Goal: Check status: Check status

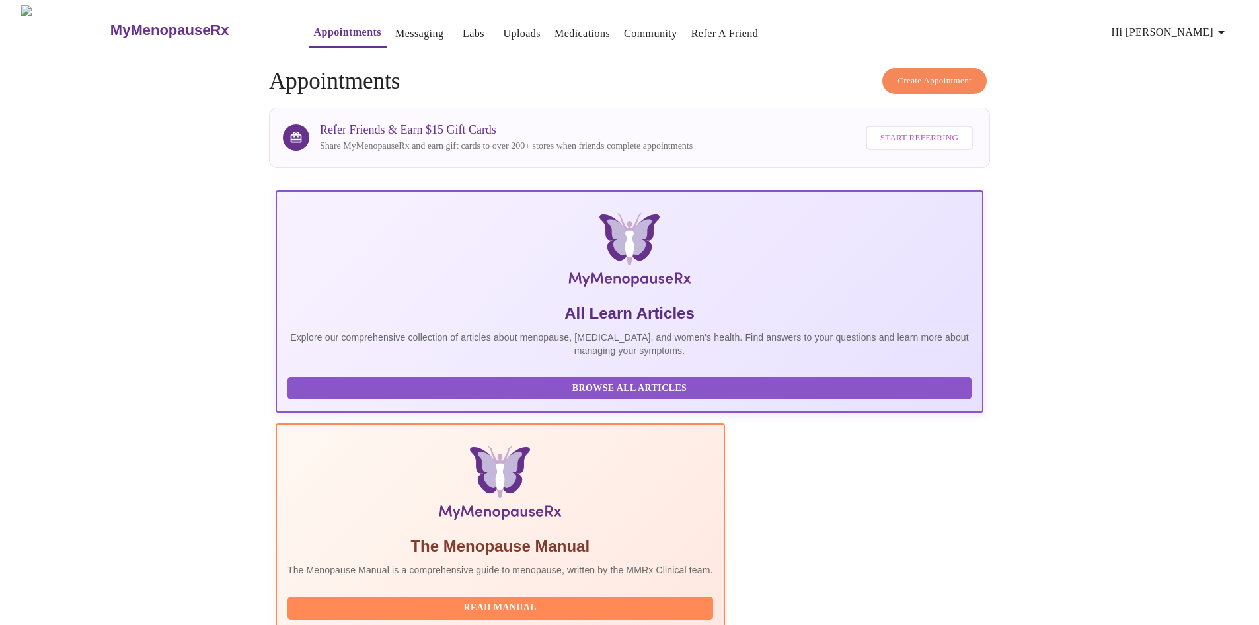
scroll to position [99, 0]
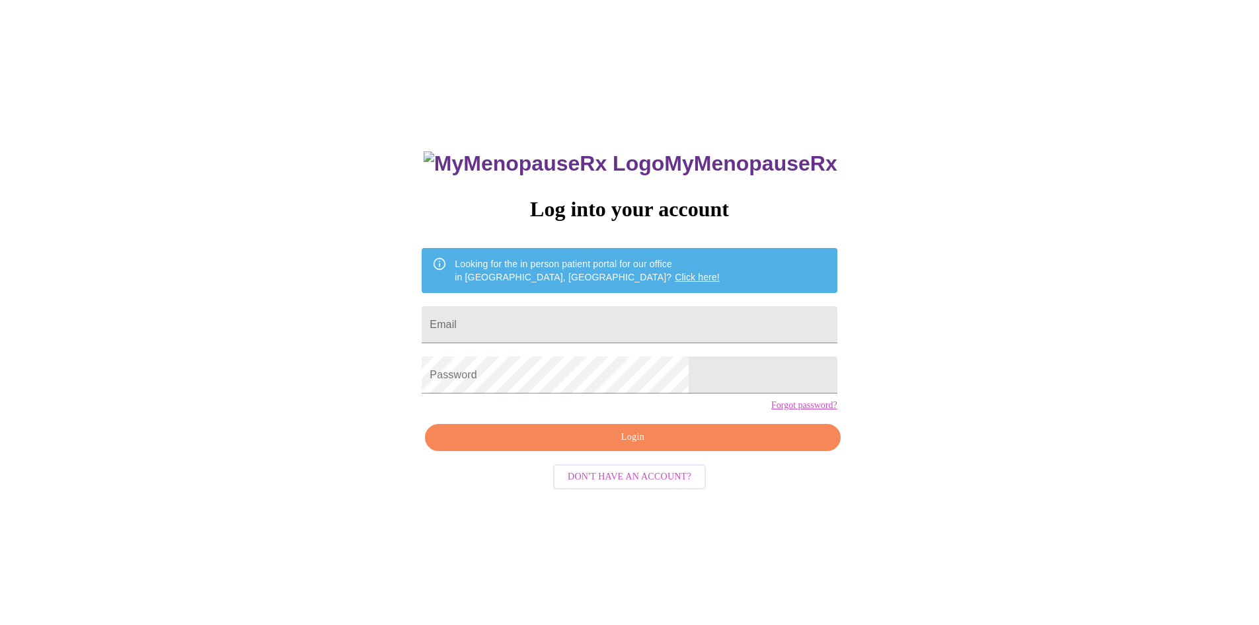
scroll to position [13, 0]
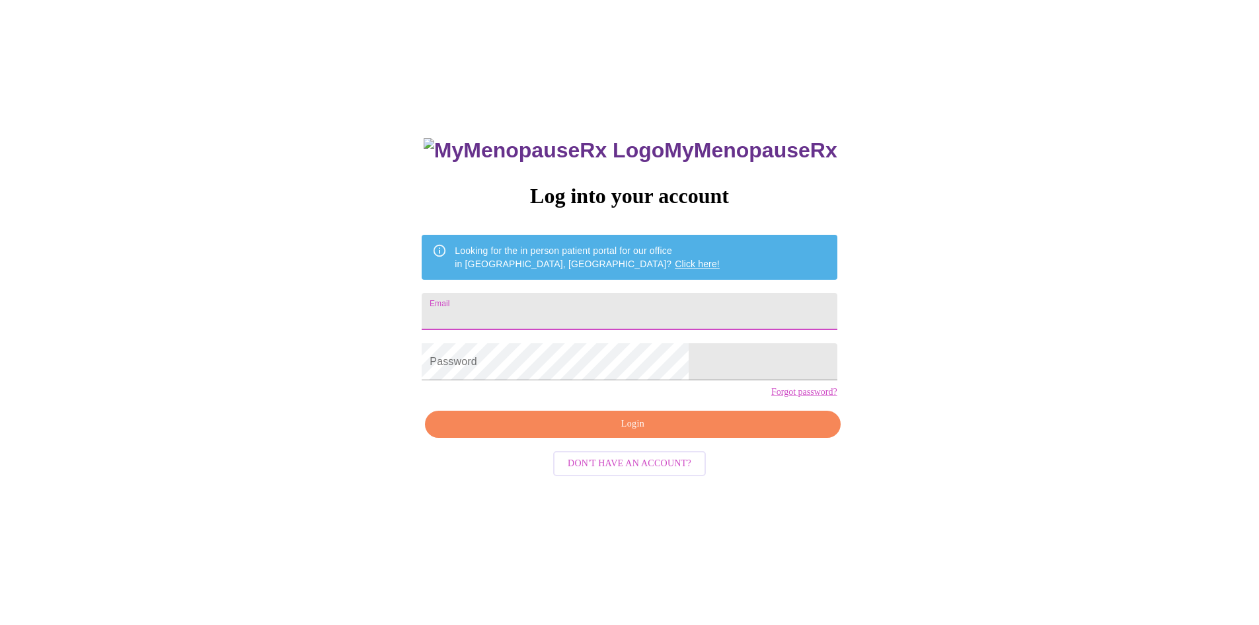
click at [545, 305] on input "Email" at bounding box center [629, 311] width 415 height 37
type input "[PERSON_NAME][EMAIL_ADDRESS][PERSON_NAME][DOMAIN_NAME]"
click at [549, 432] on span "Login" at bounding box center [632, 424] width 385 height 17
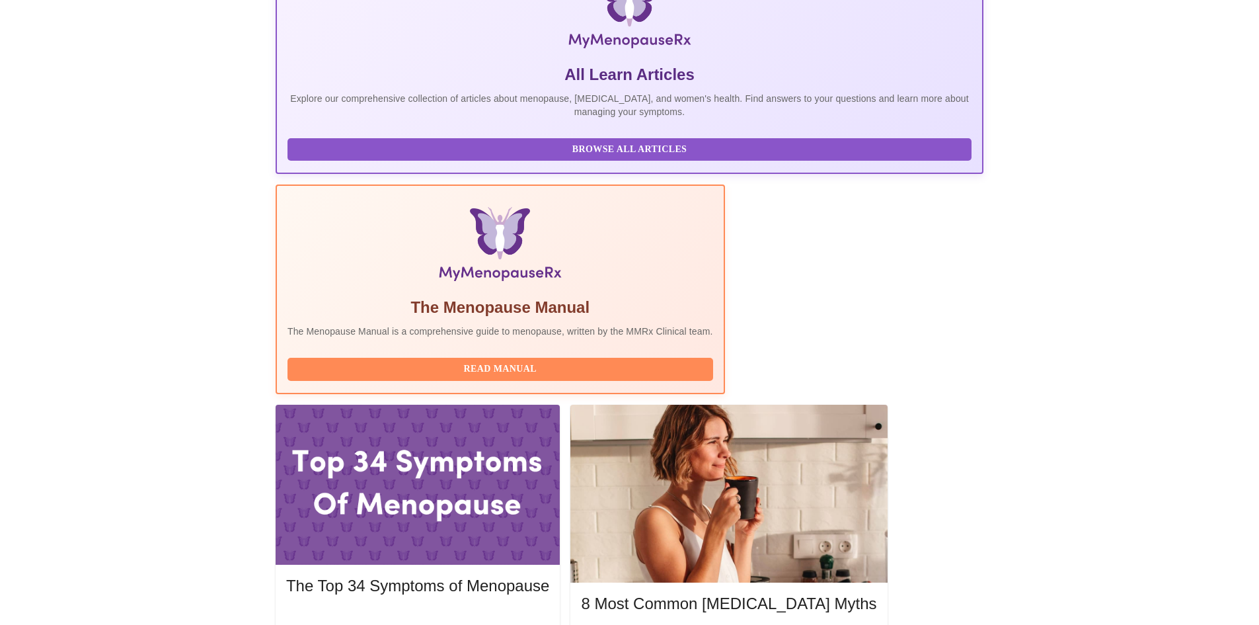
scroll to position [249, 0]
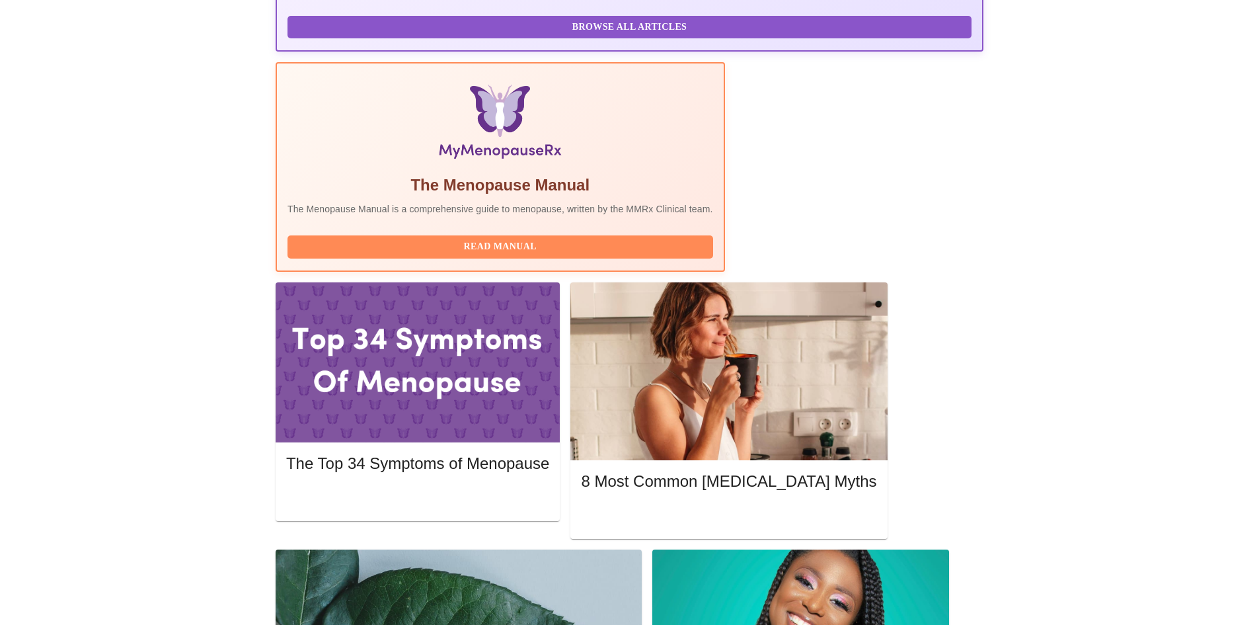
scroll to position [367, 0]
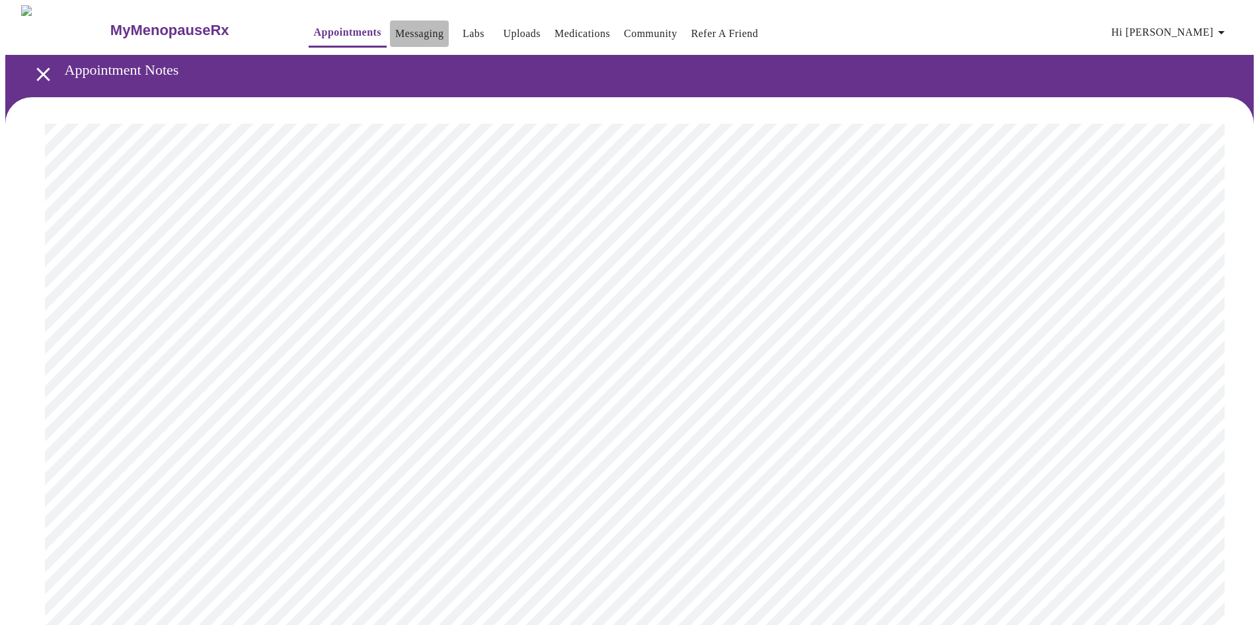
click at [395, 24] on link "Messaging" at bounding box center [419, 33] width 48 height 19
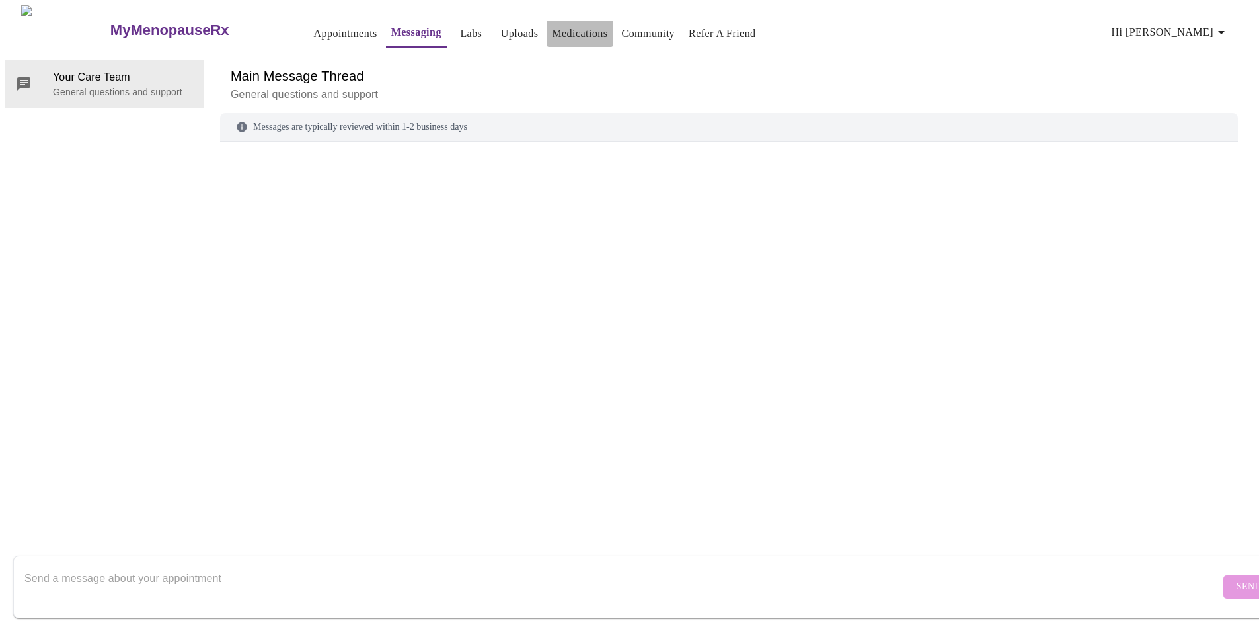
click at [558, 27] on link "Medications" at bounding box center [580, 33] width 56 height 19
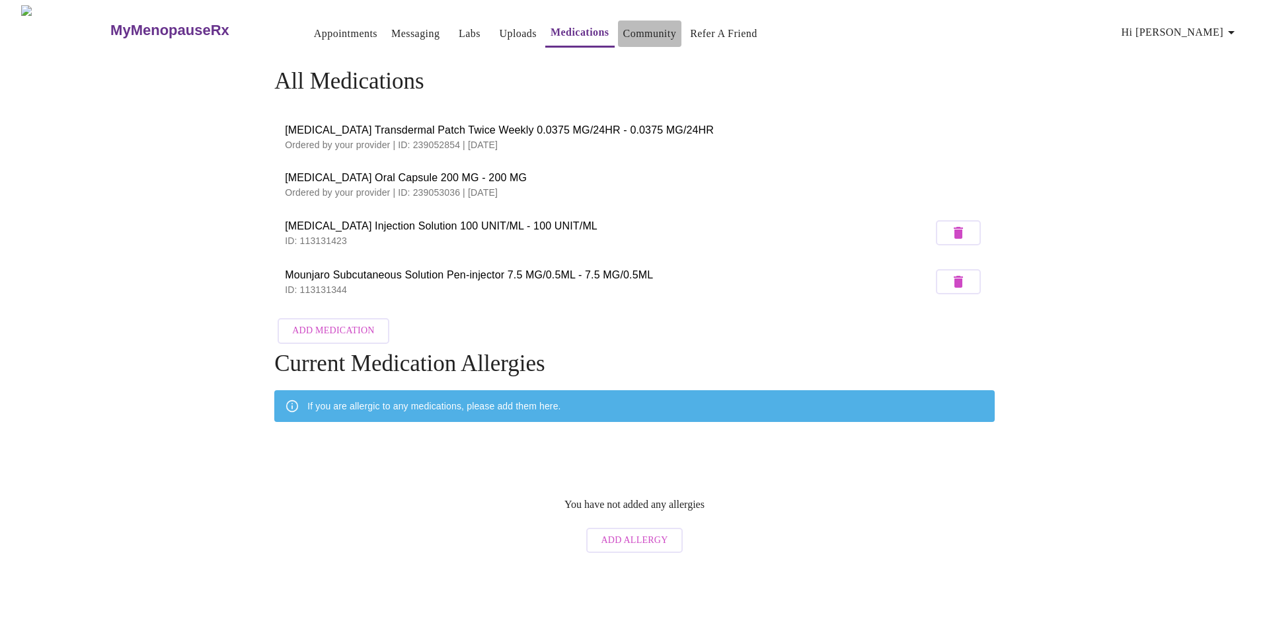
click at [652, 20] on button "Community" at bounding box center [650, 33] width 64 height 26
click at [641, 25] on link "Community" at bounding box center [650, 33] width 54 height 19
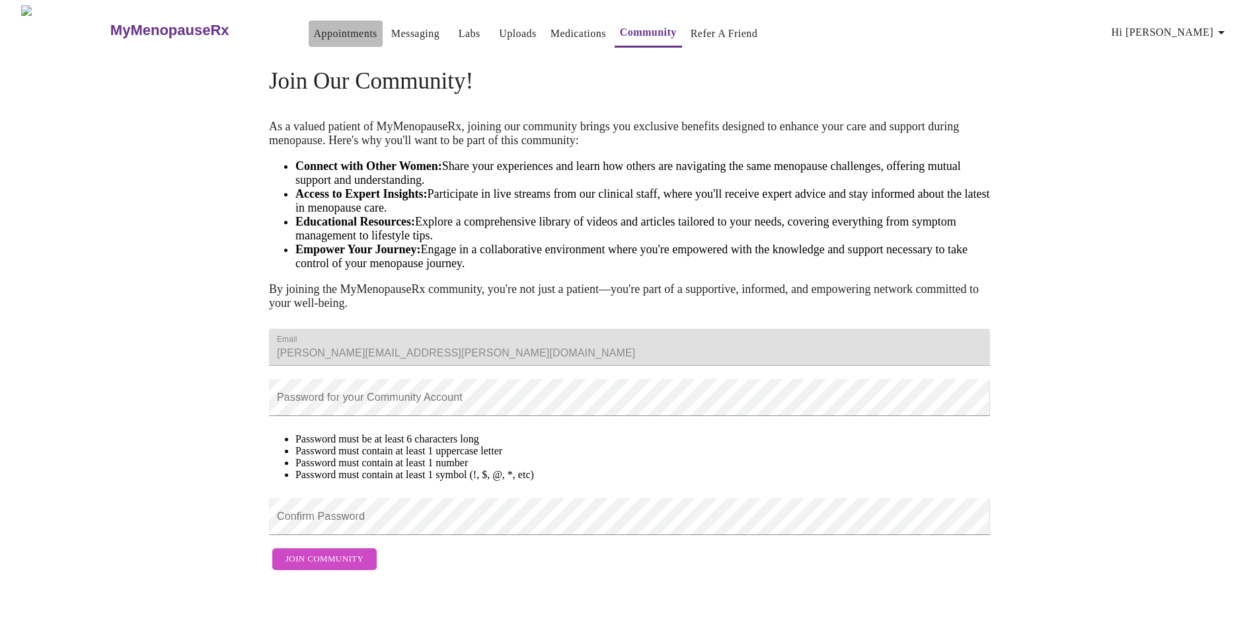
click at [314, 26] on link "Appointments" at bounding box center [345, 33] width 63 height 19
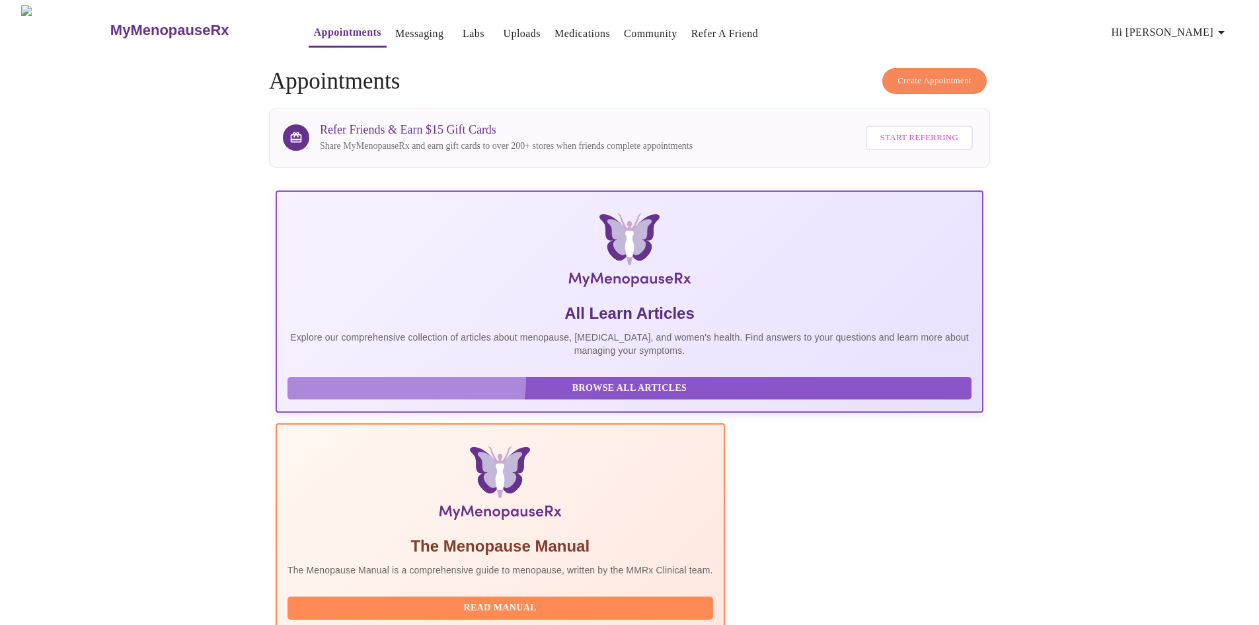
click at [406, 391] on span "Browse All Articles" at bounding box center [630, 388] width 658 height 17
